Goal: Information Seeking & Learning: Understand process/instructions

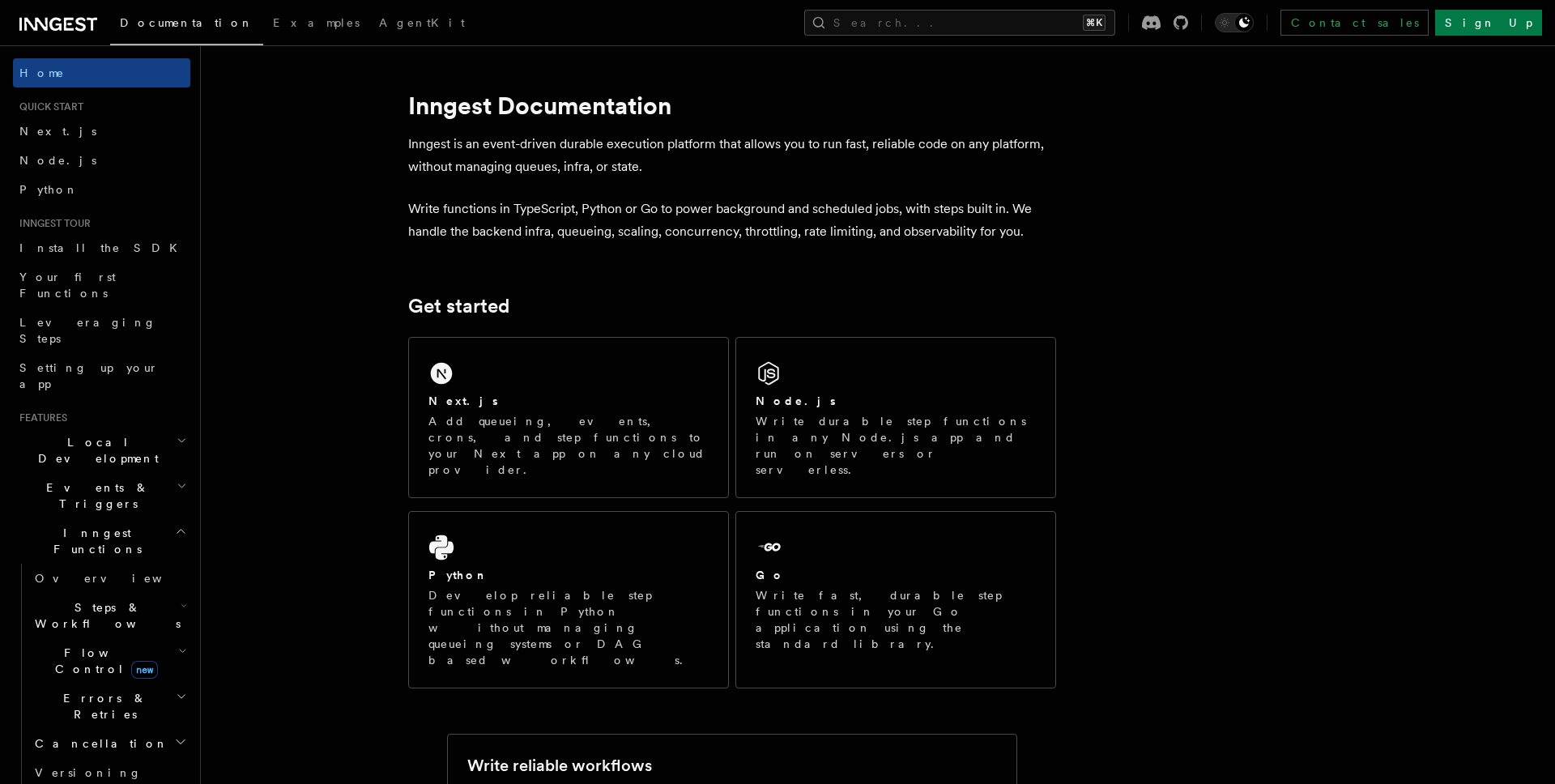
click at [37, 167] on span "Node.js" at bounding box center [58, 160] width 76 height 17
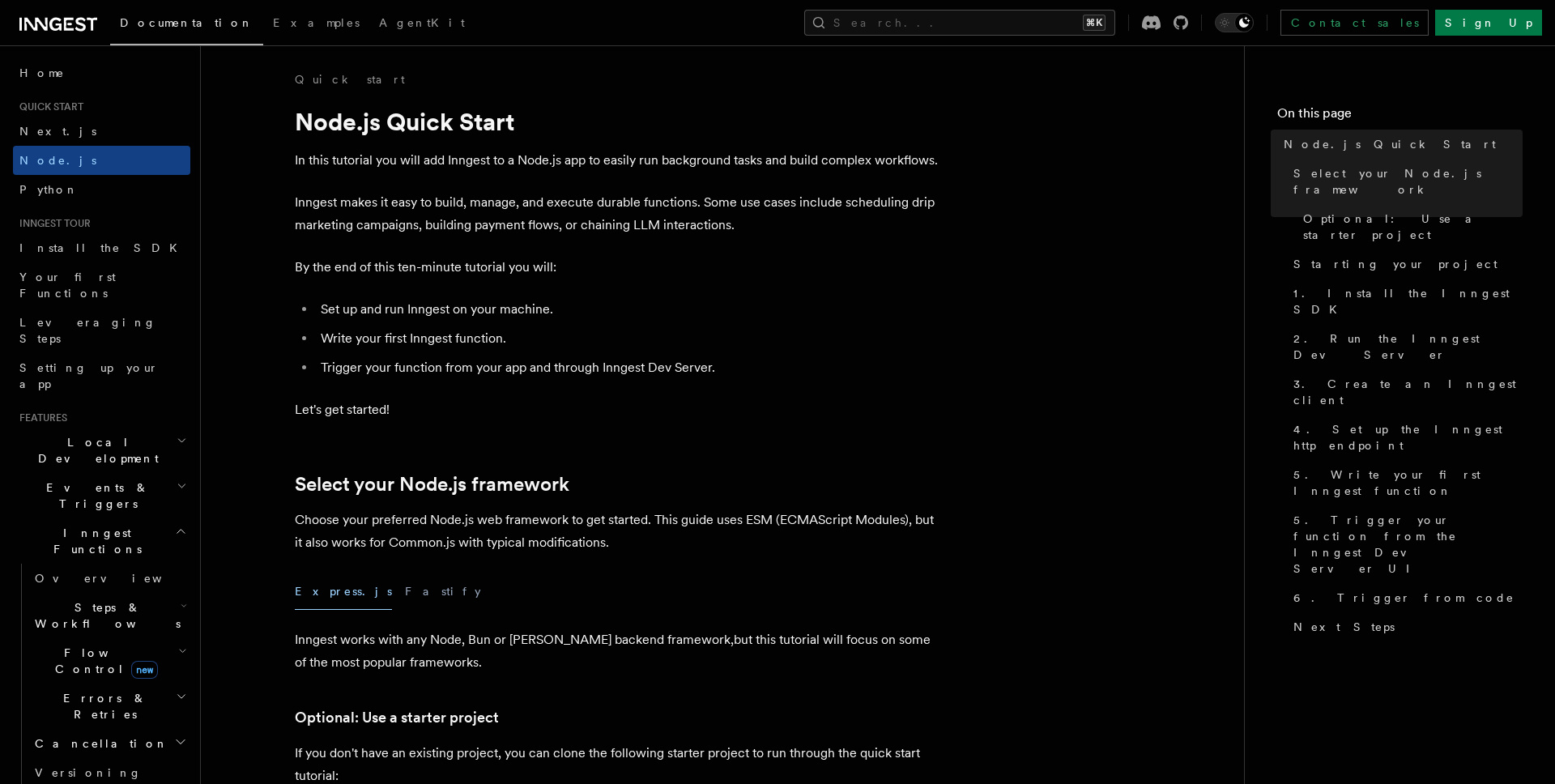
click at [450, 166] on p "In this tutorial you will add Inngest to a Node.js app to easily run background…" at bounding box center [619, 160] width 648 height 23
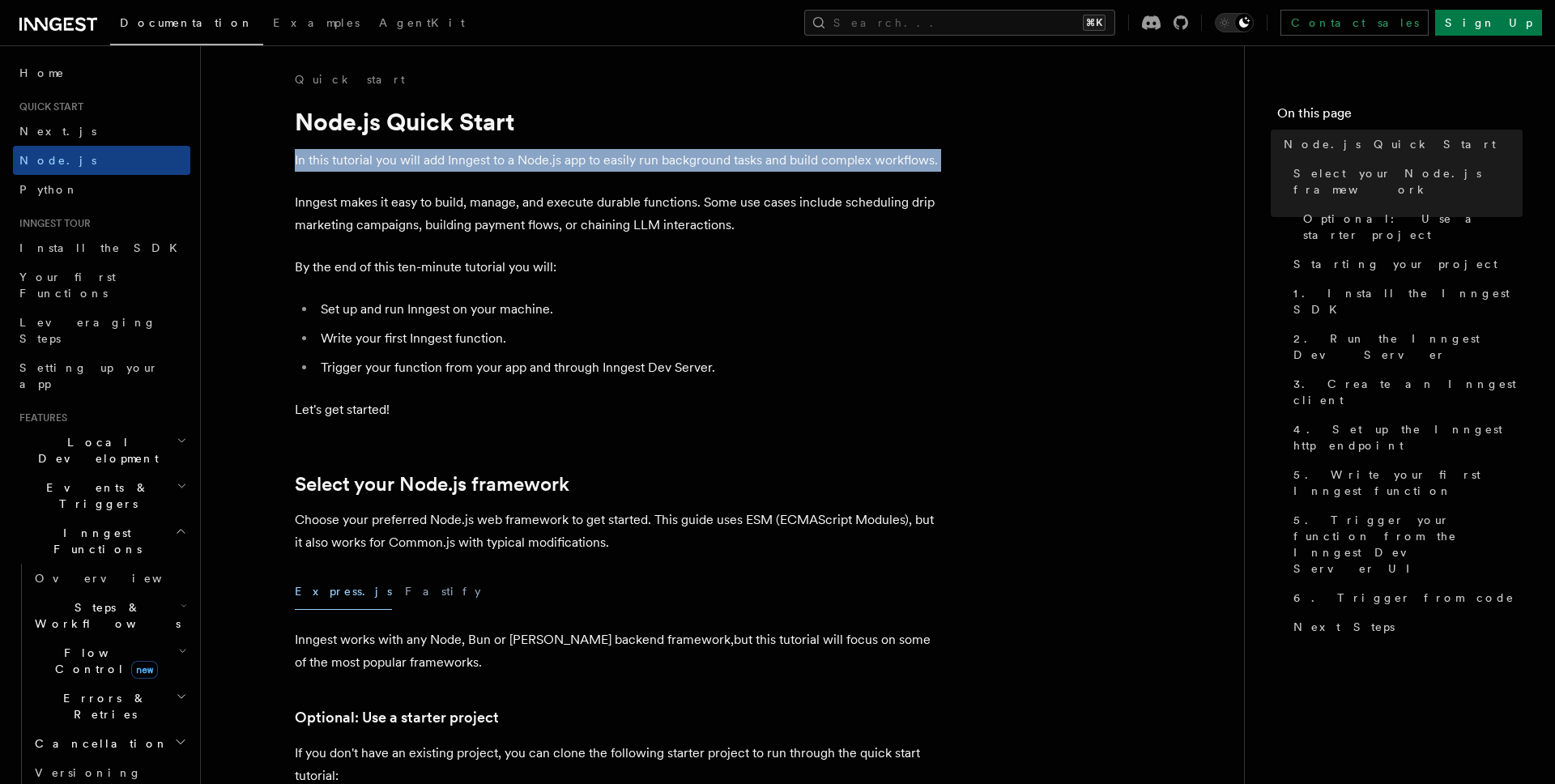
click at [450, 166] on p "In this tutorial you will add Inngest to a Node.js app to easily run background…" at bounding box center [619, 160] width 648 height 23
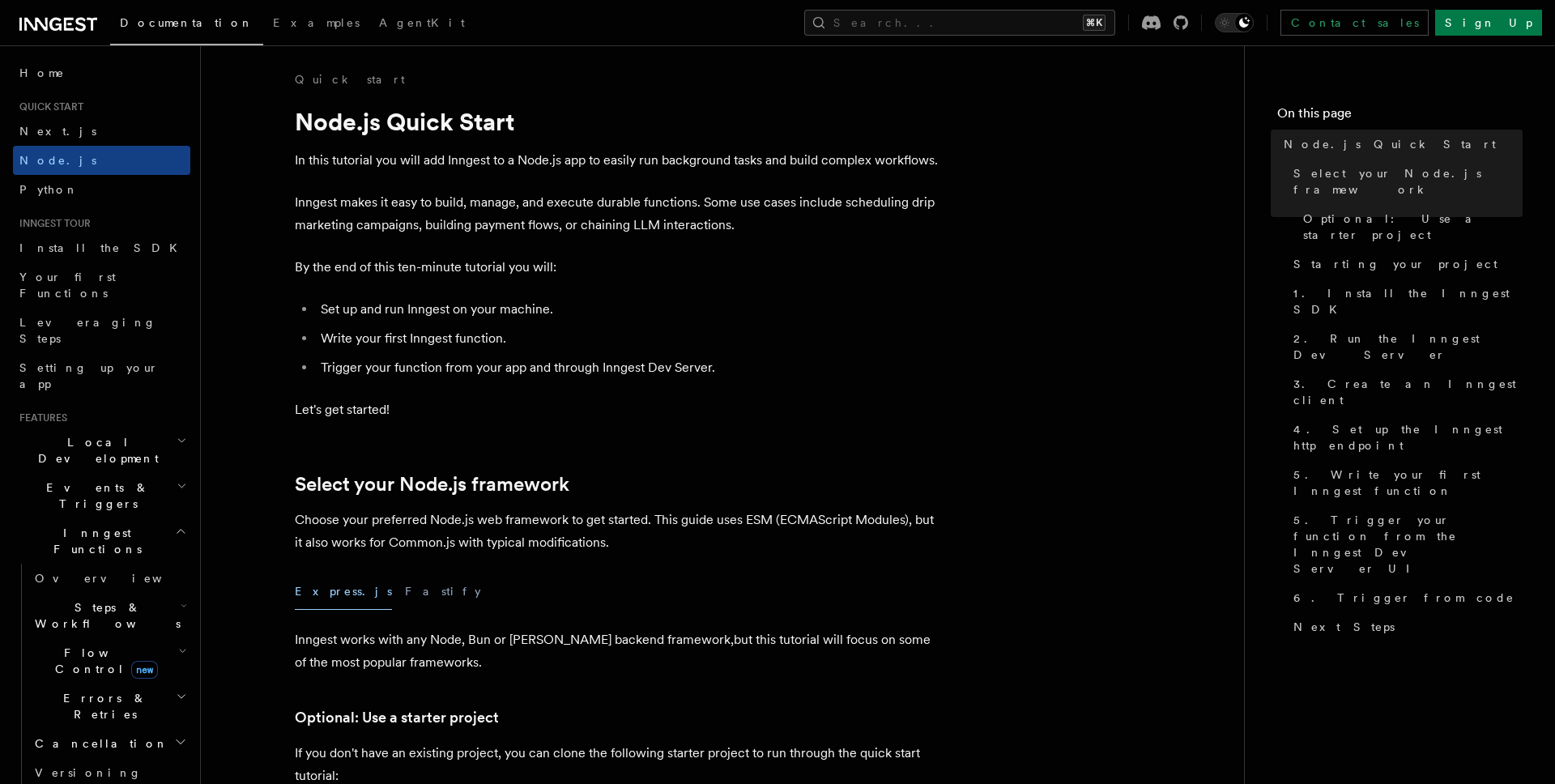
click at [450, 166] on p "In this tutorial you will add Inngest to a Node.js app to easily run background…" at bounding box center [619, 160] width 648 height 23
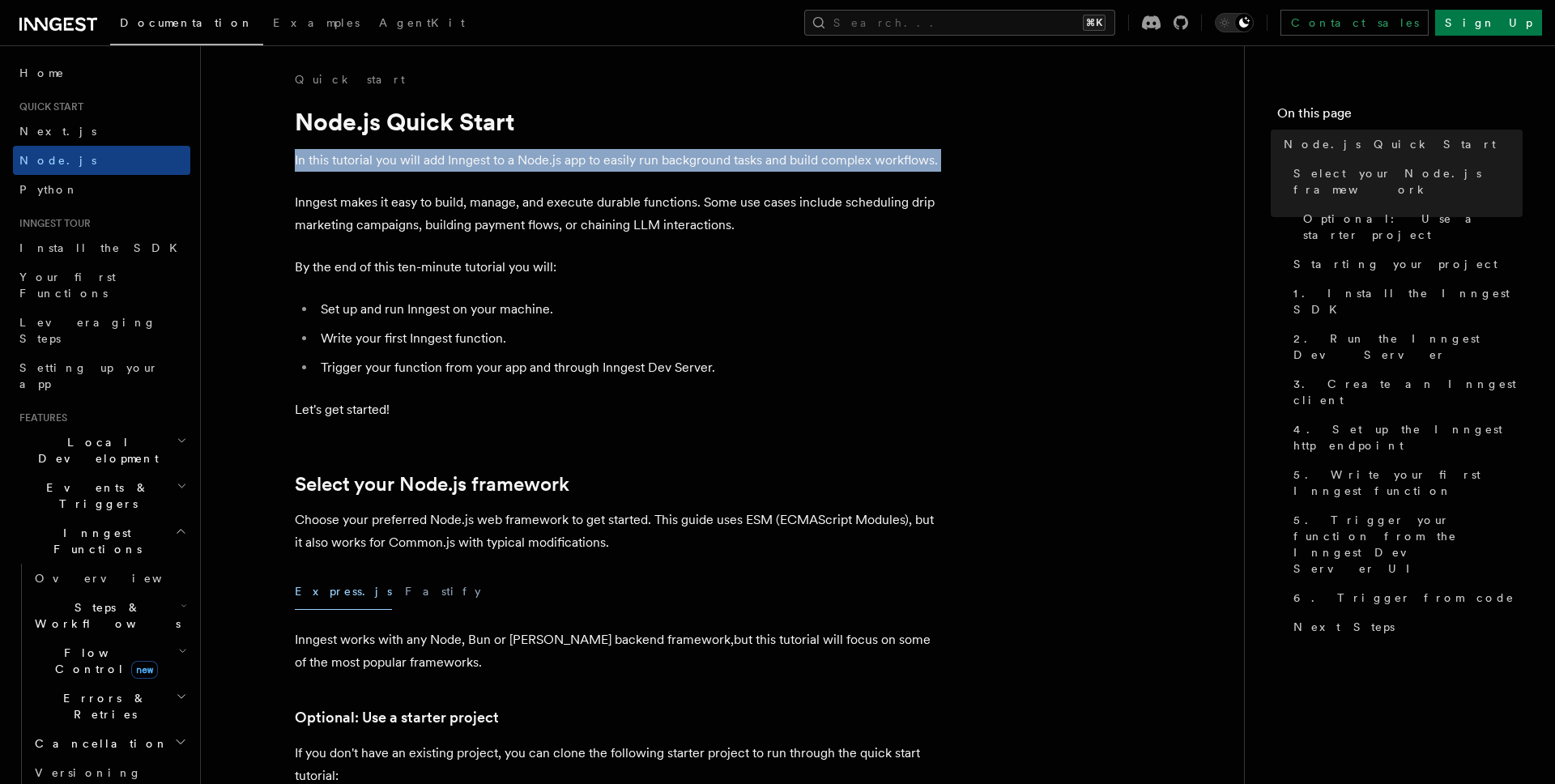
click at [450, 166] on p "In this tutorial you will add Inngest to a Node.js app to easily run background…" at bounding box center [619, 160] width 648 height 23
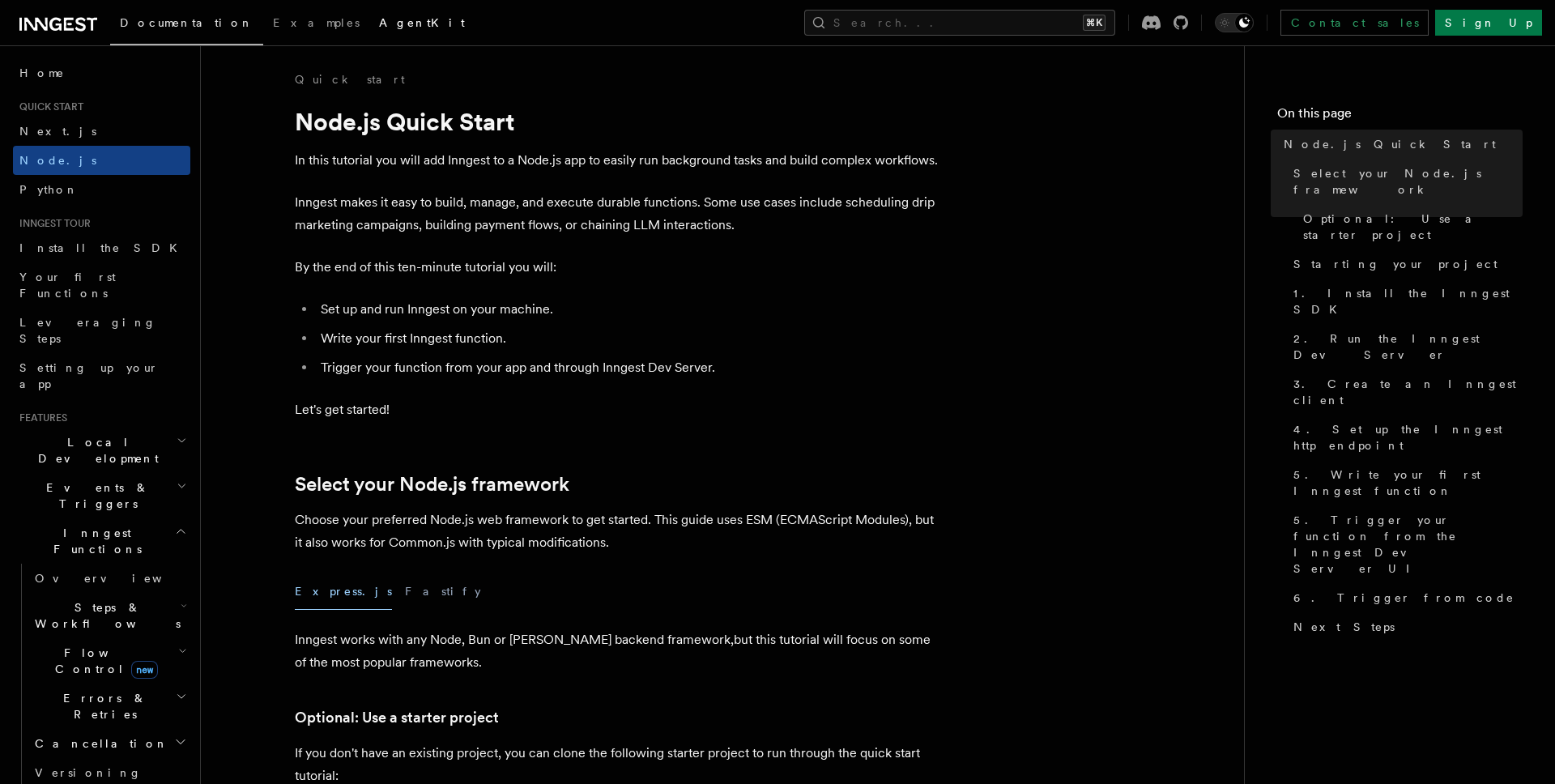
click at [379, 24] on span "AgentKit" at bounding box center [423, 23] width 86 height 13
